Goal: Task Accomplishment & Management: Use online tool/utility

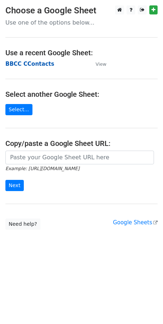
click at [23, 64] on strong "BBCC CContacts" at bounding box center [29, 64] width 49 height 6
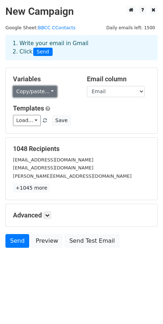
click at [36, 95] on link "Copy/paste..." at bounding box center [35, 91] width 44 height 11
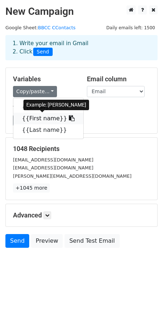
click at [41, 113] on link "{{First name}}" at bounding box center [48, 119] width 70 height 12
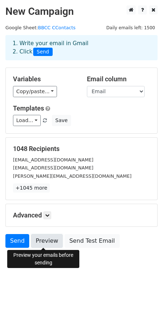
click at [50, 239] on link "Preview" at bounding box center [47, 241] width 32 height 14
click at [48, 241] on link "Preview" at bounding box center [47, 241] width 32 height 14
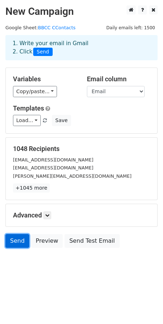
click at [22, 239] on link "Send" at bounding box center [17, 241] width 24 height 14
click at [13, 241] on link "Send" at bounding box center [17, 241] width 24 height 14
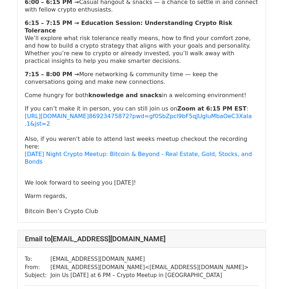
scroll to position [165, 0]
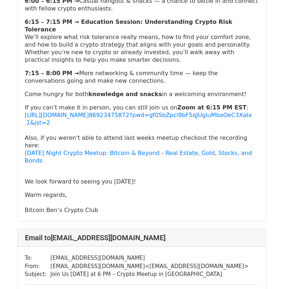
click at [29, 127] on p "If you can’t make it in person, you can still join us on Zoom at 6:15 PM EST : …" at bounding box center [142, 138] width 234 height 68
drag, startPoint x: 24, startPoint y: 128, endPoint x: 208, endPoint y: 124, distance: 183.8
click at [208, 124] on div "To: [EMAIL_ADDRESS][DOMAIN_NAME] From: [EMAIL_ADDRESS][DOMAIN_NAME] < [EMAIL_AD…" at bounding box center [142, 63] width 248 height 316
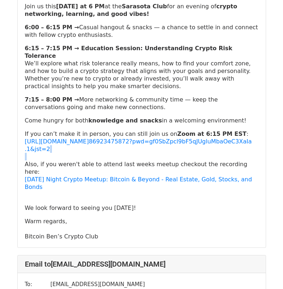
scroll to position [140, 0]
